Goal: Information Seeking & Learning: Compare options

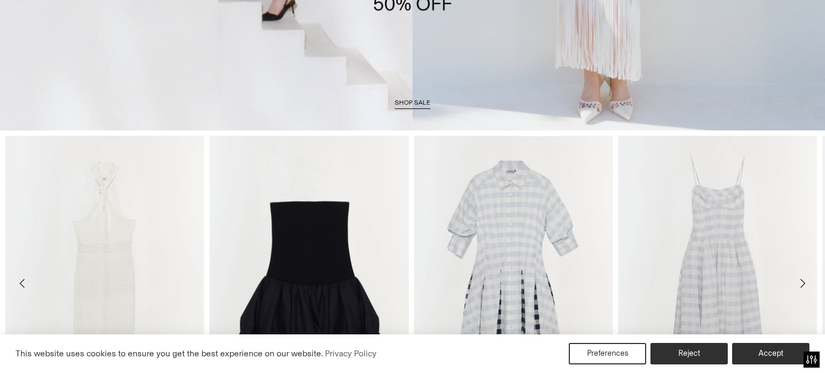
click at [816, 79] on html "Press Alt+1 for screen-reader mode, Alt+0 to cancel Accessibility Screen-Reader…" at bounding box center [412, 186] width 825 height 373
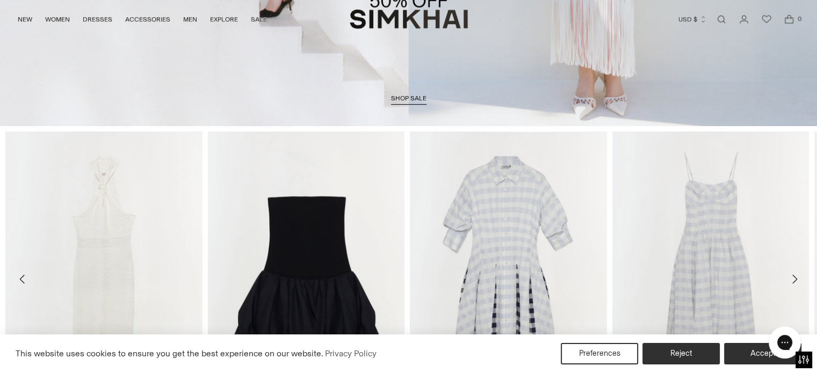
scroll to position [493, 0]
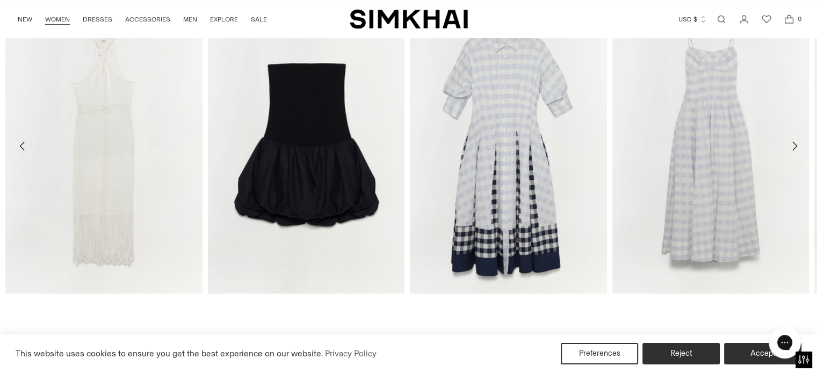
click at [63, 18] on link "WOMEN" at bounding box center [57, 20] width 25 height 24
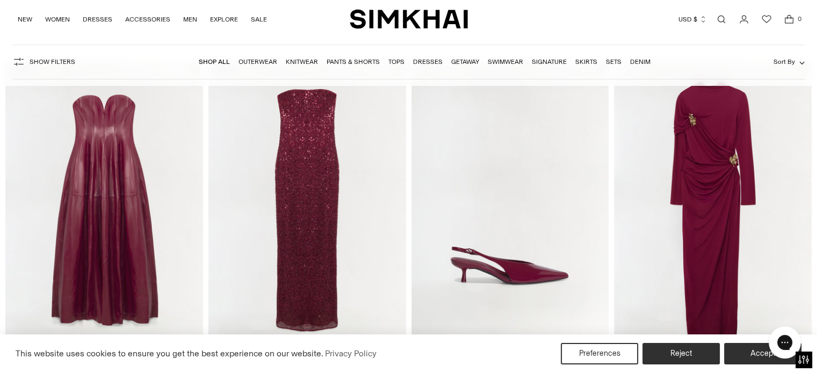
scroll to position [133, 0]
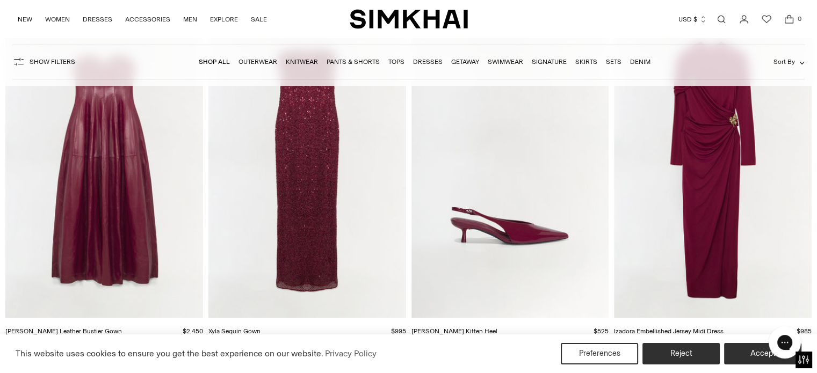
click at [426, 65] on link "Dresses" at bounding box center [428, 62] width 30 height 8
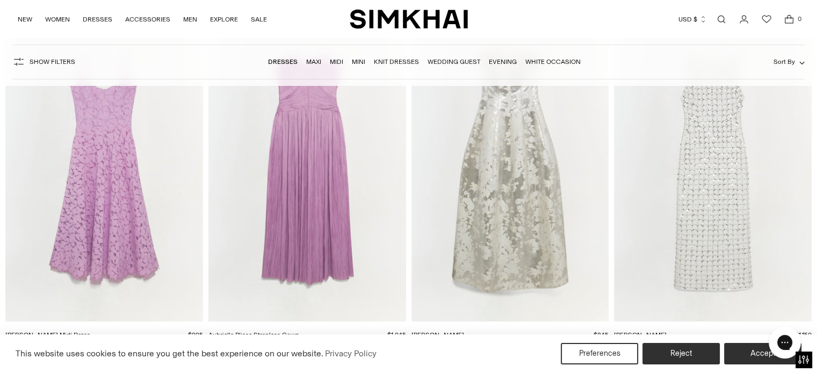
scroll to position [8283, 0]
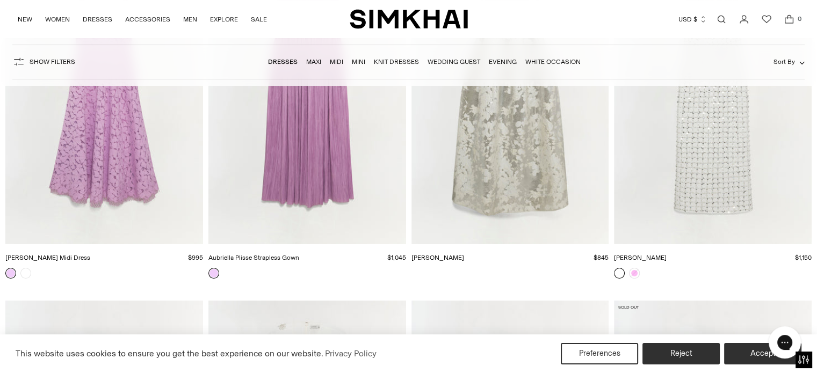
click at [0, 0] on img "Claudia Dress" at bounding box center [0, 0] width 0 height 0
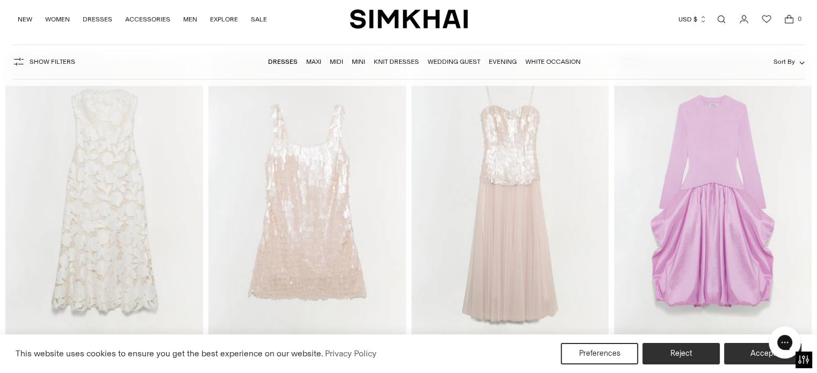
scroll to position [7843, 0]
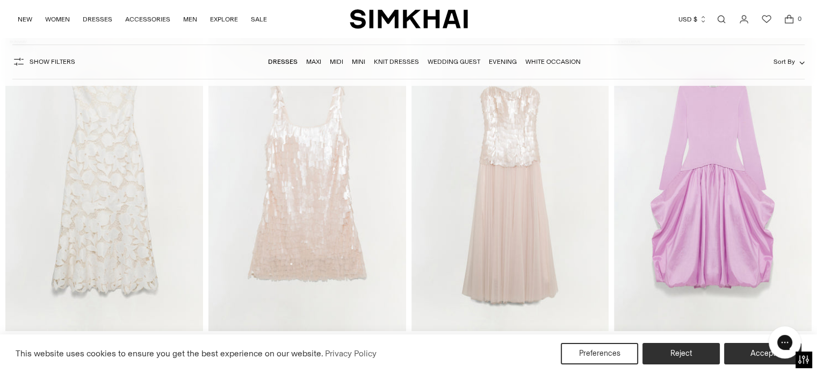
click at [0, 0] on img "Valletta Strapless Embroidered Dress" at bounding box center [0, 0] width 0 height 0
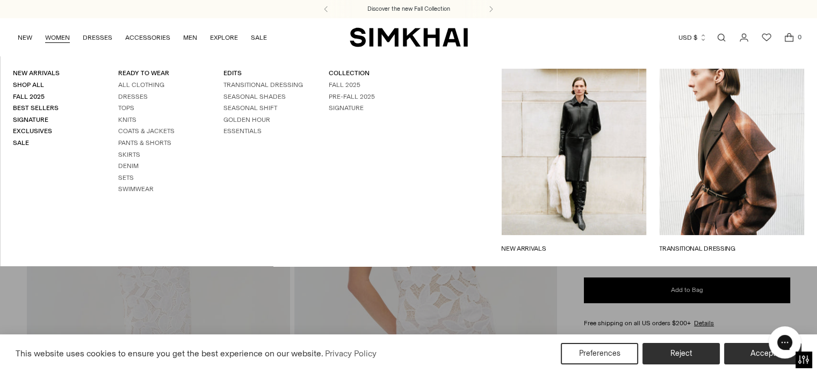
click at [60, 36] on link "WOMEN" at bounding box center [57, 38] width 25 height 24
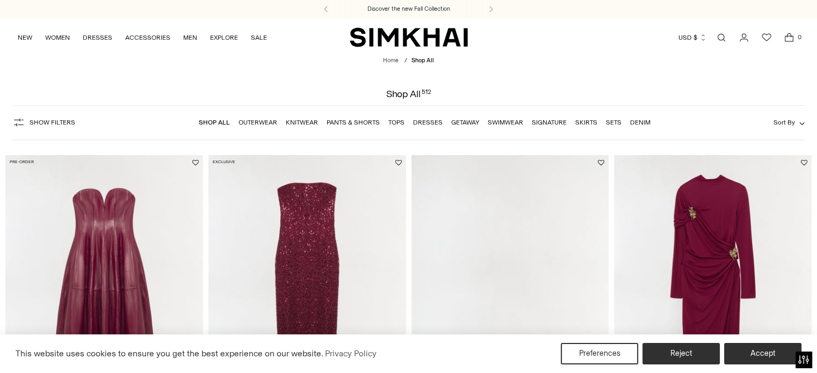
click at [391, 126] on link "Tops" at bounding box center [396, 123] width 16 height 8
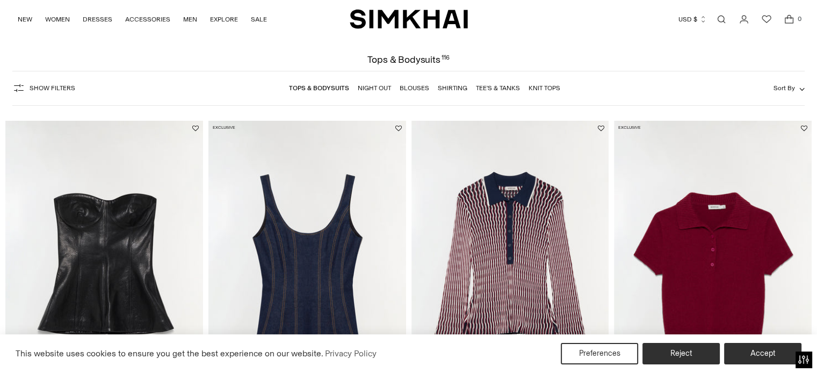
scroll to position [78, 0]
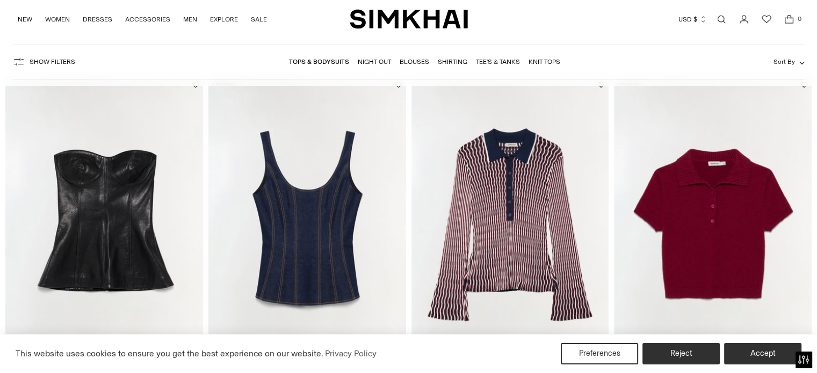
drag, startPoint x: 820, startPoint y: 15, endPoint x: 821, endPoint y: 38, distance: 23.1
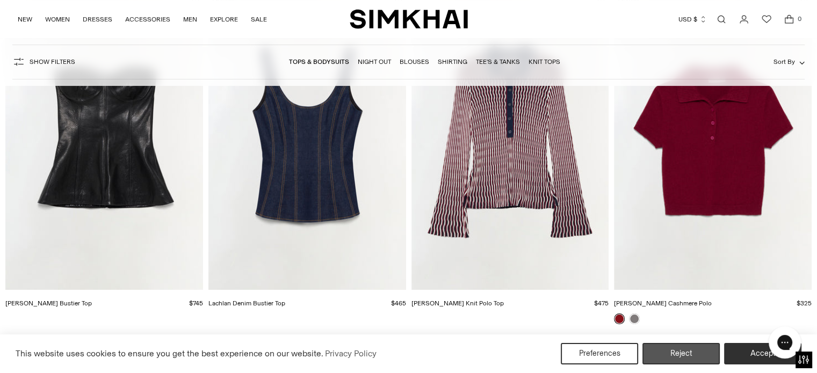
scroll to position [0, 0]
click at [678, 349] on button "Reject" at bounding box center [681, 354] width 82 height 23
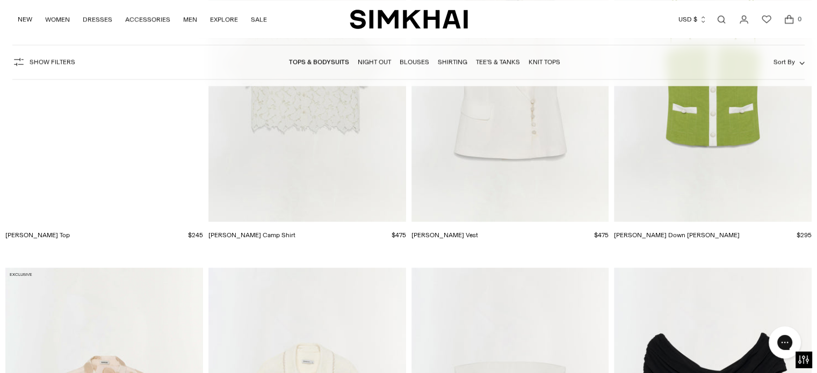
scroll to position [5758, 0]
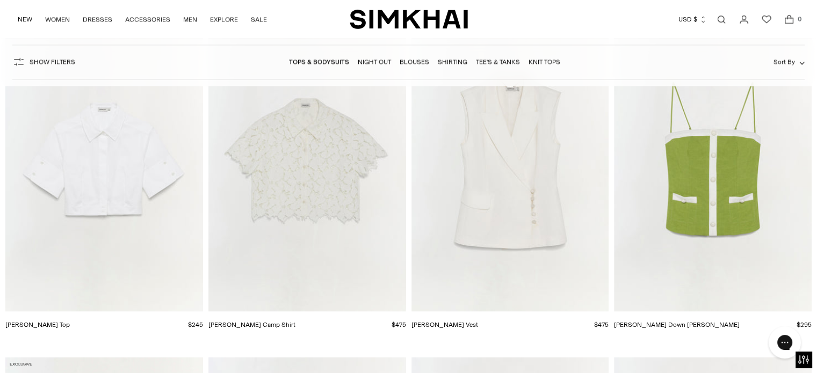
click at [0, 0] on img "Marjorie Lace Camp Shirt" at bounding box center [0, 0] width 0 height 0
